Goal: Find specific page/section: Find specific page/section

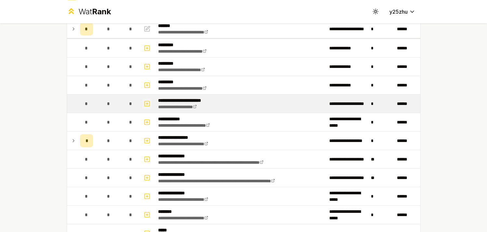
scroll to position [54, 0]
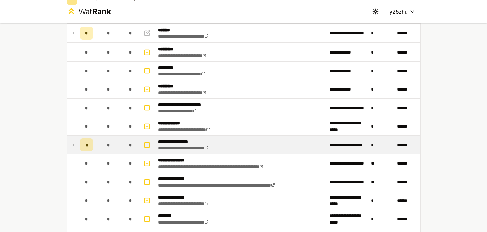
click at [74, 149] on td at bounding box center [72, 145] width 10 height 18
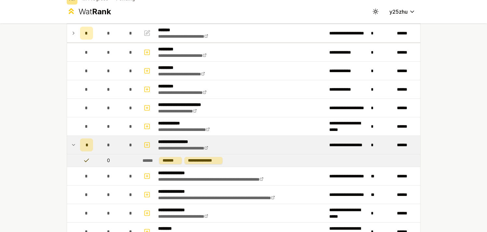
scroll to position [60, 0]
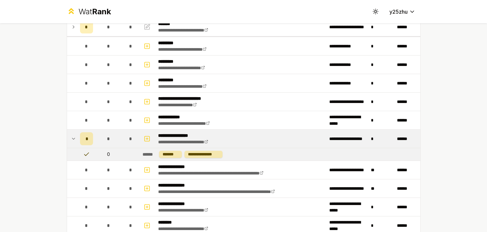
click at [72, 143] on td at bounding box center [72, 139] width 10 height 18
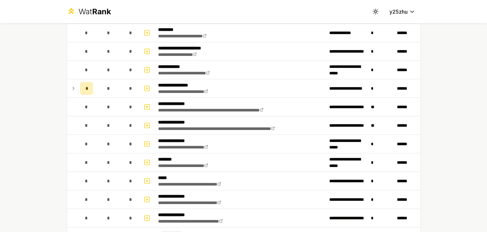
scroll to position [0, 0]
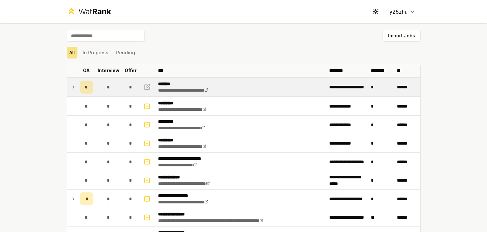
click at [71, 87] on icon at bounding box center [73, 87] width 5 height 8
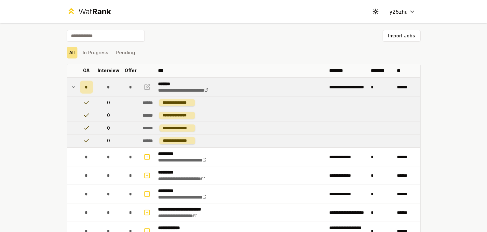
click at [71, 87] on icon at bounding box center [73, 87] width 5 height 8
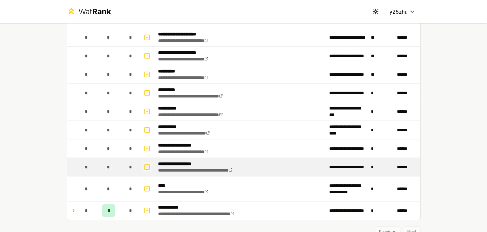
scroll to position [729, 0]
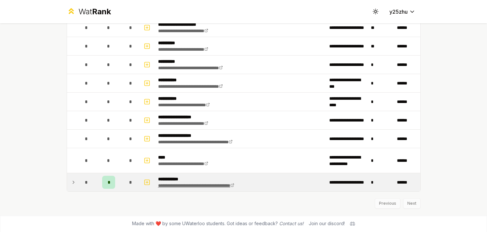
click at [173, 186] on link "**********" at bounding box center [196, 185] width 76 height 5
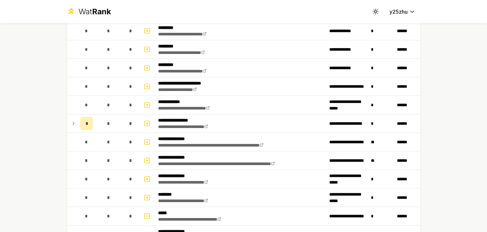
scroll to position [30, 0]
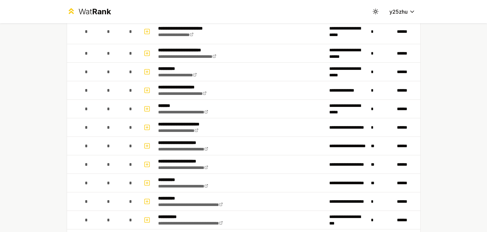
scroll to position [549, 0]
